Goal: Task Accomplishment & Management: Use online tool/utility

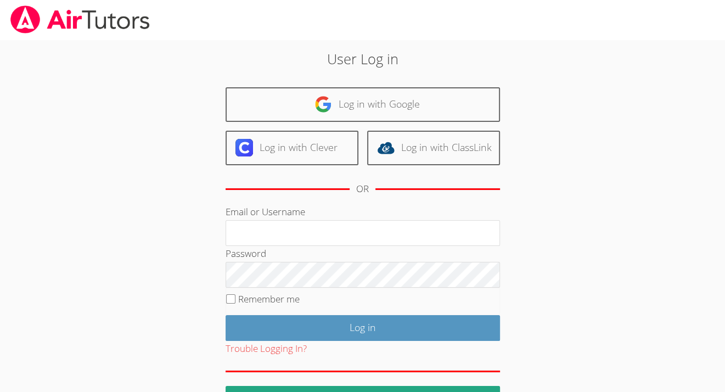
scroll to position [33, 0]
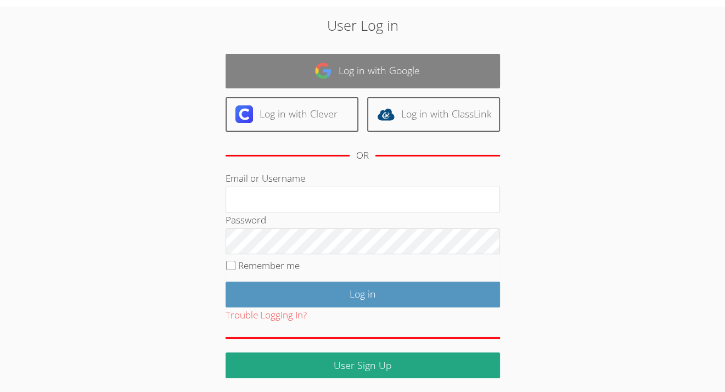
click at [351, 75] on link "Log in with Google" at bounding box center [363, 71] width 274 height 35
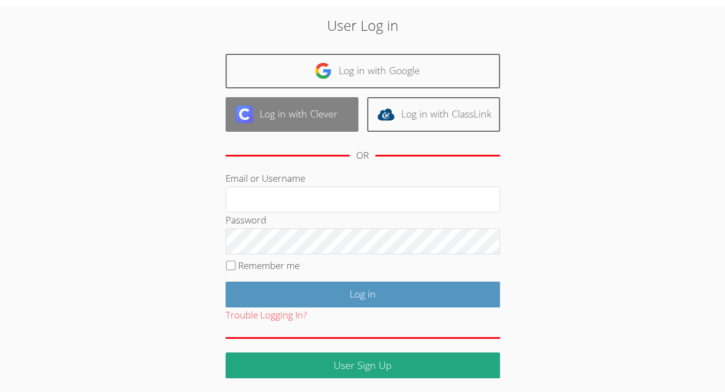
click at [321, 111] on link "Log in with Clever" at bounding box center [292, 114] width 133 height 35
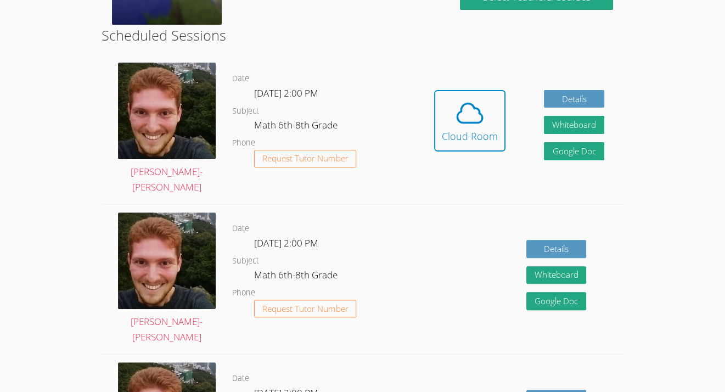
scroll to position [269, 0]
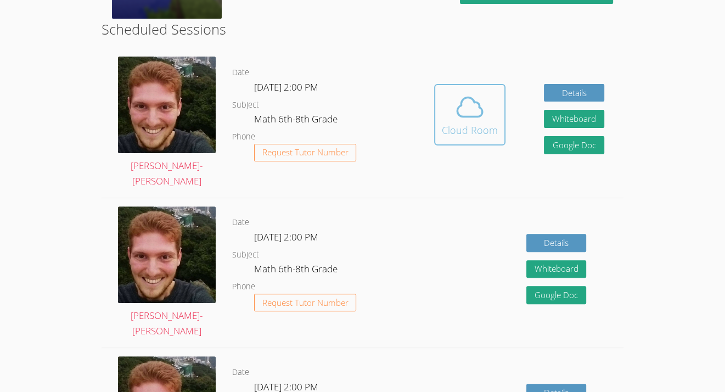
click at [463, 113] on icon at bounding box center [469, 107] width 31 height 31
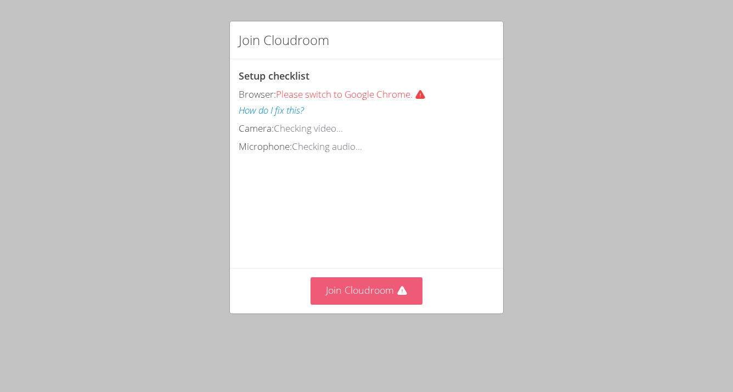
click at [343, 304] on button "Join Cloudroom" at bounding box center [367, 290] width 113 height 27
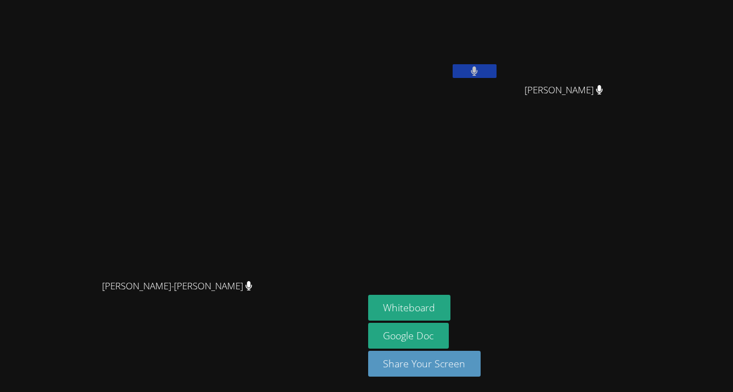
click at [478, 69] on icon at bounding box center [475, 70] width 7 height 9
click at [451, 307] on button "Whiteboard" at bounding box center [409, 308] width 83 height 26
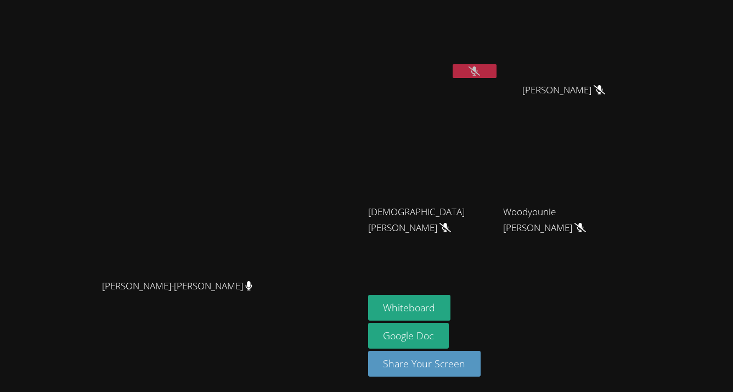
click at [499, 63] on video at bounding box center [433, 41] width 131 height 74
click at [480, 67] on icon at bounding box center [475, 70] width 12 height 9
